Goal: Task Accomplishment & Management: Complete application form

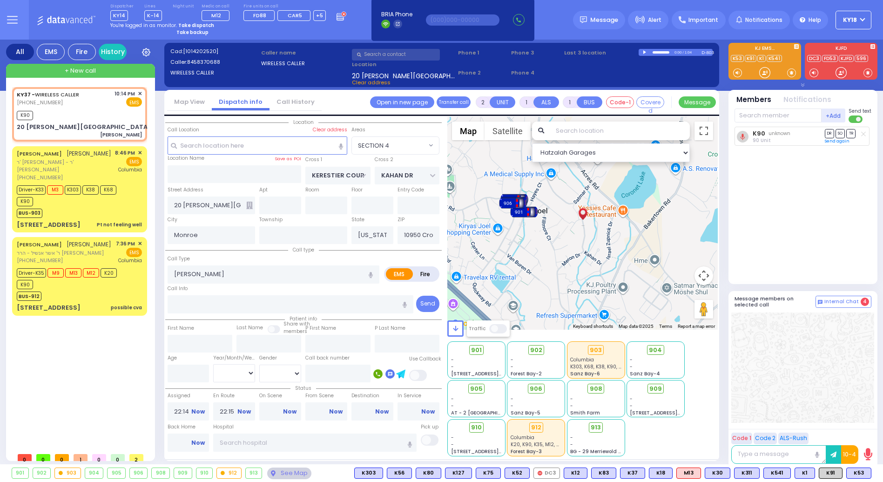
select select "SECTION 4"
select select
click at [194, 24] on strong "Take dispatch" at bounding box center [196, 25] width 36 height 7
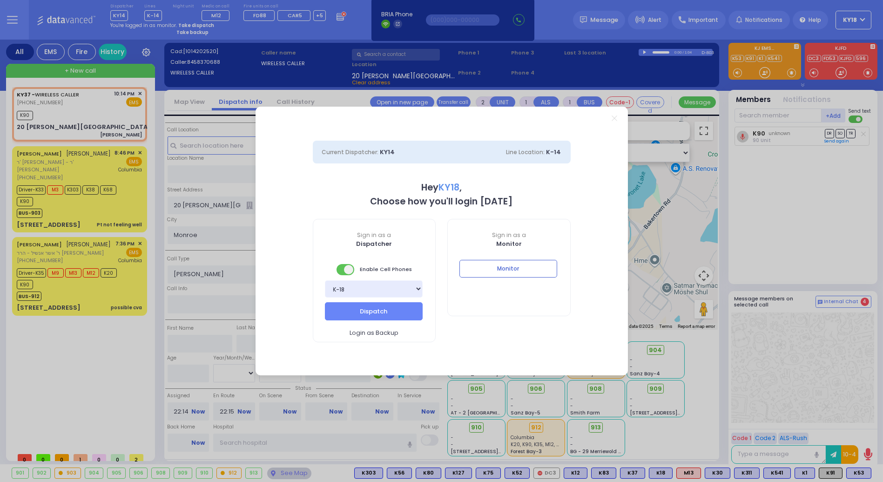
click at [384, 296] on div "Bay K-14 K-16 K-18 K-40 K-6 K-61 K-63 K-67 K-72 Medic 7 K-68 K-48 D-801 D-802 D…" at bounding box center [374, 291] width 122 height 22
click at [382, 289] on select "Bay K-14 K-16 K-18 K-40 K-6 K-61 K-63 K-67 K-72 Medic 7 K-68 K-48 D-801 D-802 D…" at bounding box center [374, 288] width 98 height 17
select select "16"
click at [325, 280] on select "Bay K-14 K-16 K-18 K-40 K-6 K-61 K-63 K-67 K-72 Medic 7 K-68 K-48 D-801 D-802 D…" at bounding box center [374, 288] width 98 height 17
click at [367, 305] on button "Dispatch" at bounding box center [374, 311] width 98 height 18
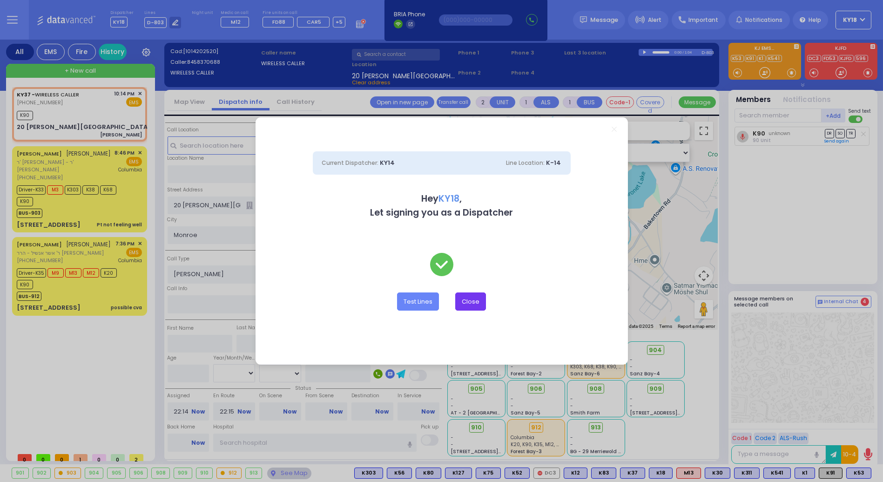
click at [476, 298] on button "Close" at bounding box center [470, 301] width 31 height 18
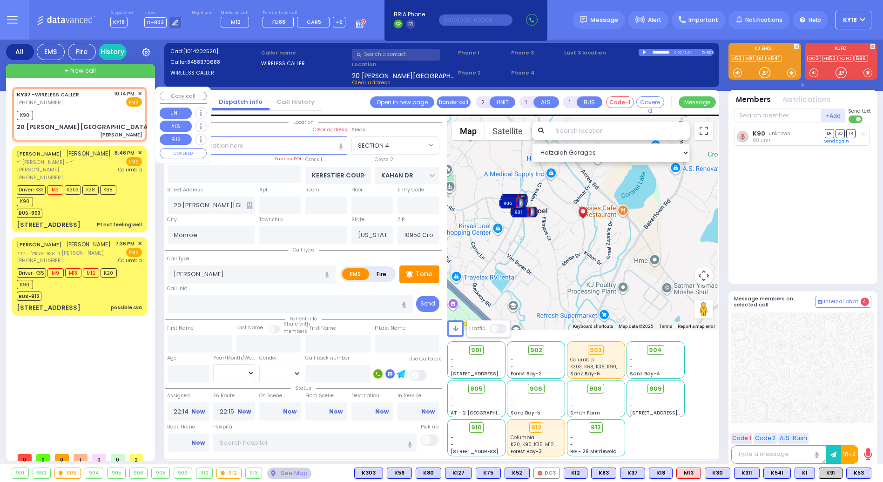
click at [141, 92] on span "✕" at bounding box center [140, 94] width 4 height 8
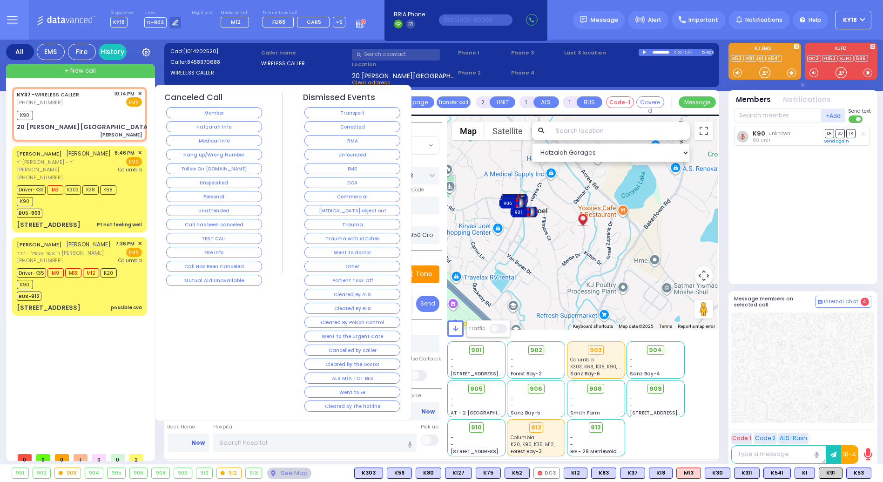
drag, startPoint x: 311, startPoint y: 128, endPoint x: 302, endPoint y: 128, distance: 8.9
click at [310, 128] on button "Corrected" at bounding box center [352, 126] width 96 height 11
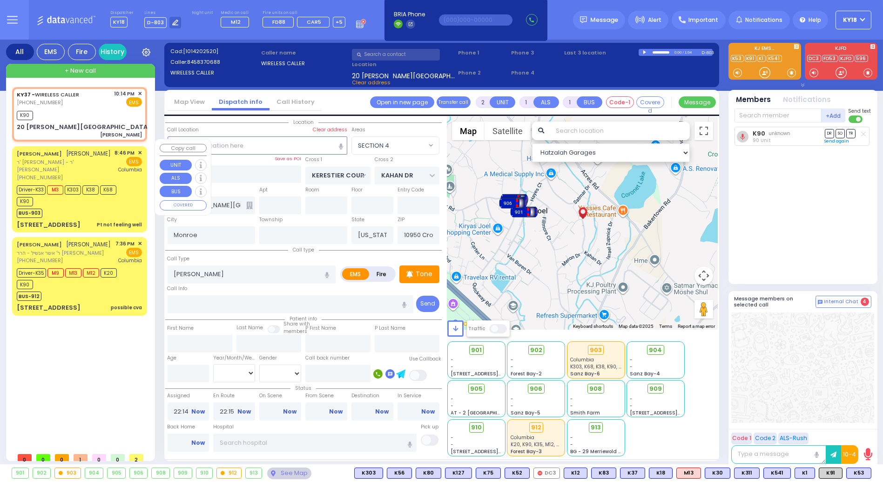
select select
radio input "true"
select select
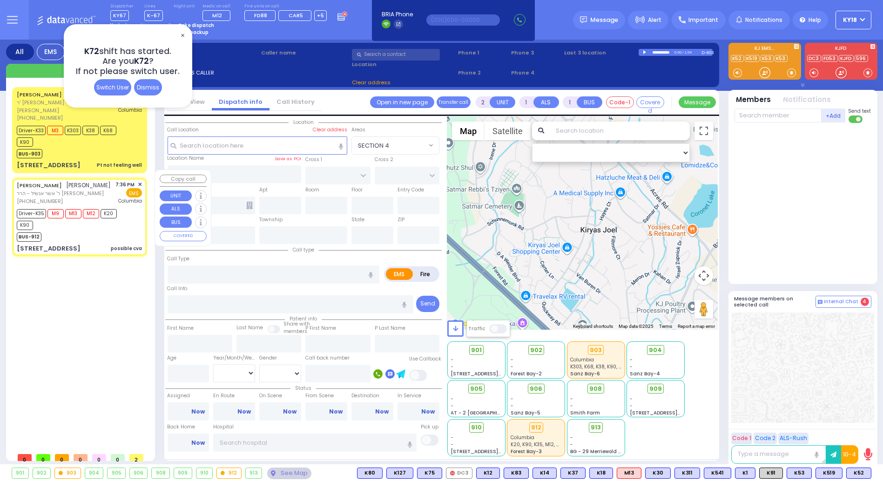
select select
radio input "true"
select select
select select "Hatzalah Garages"
